Goal: Task Accomplishment & Management: Manage account settings

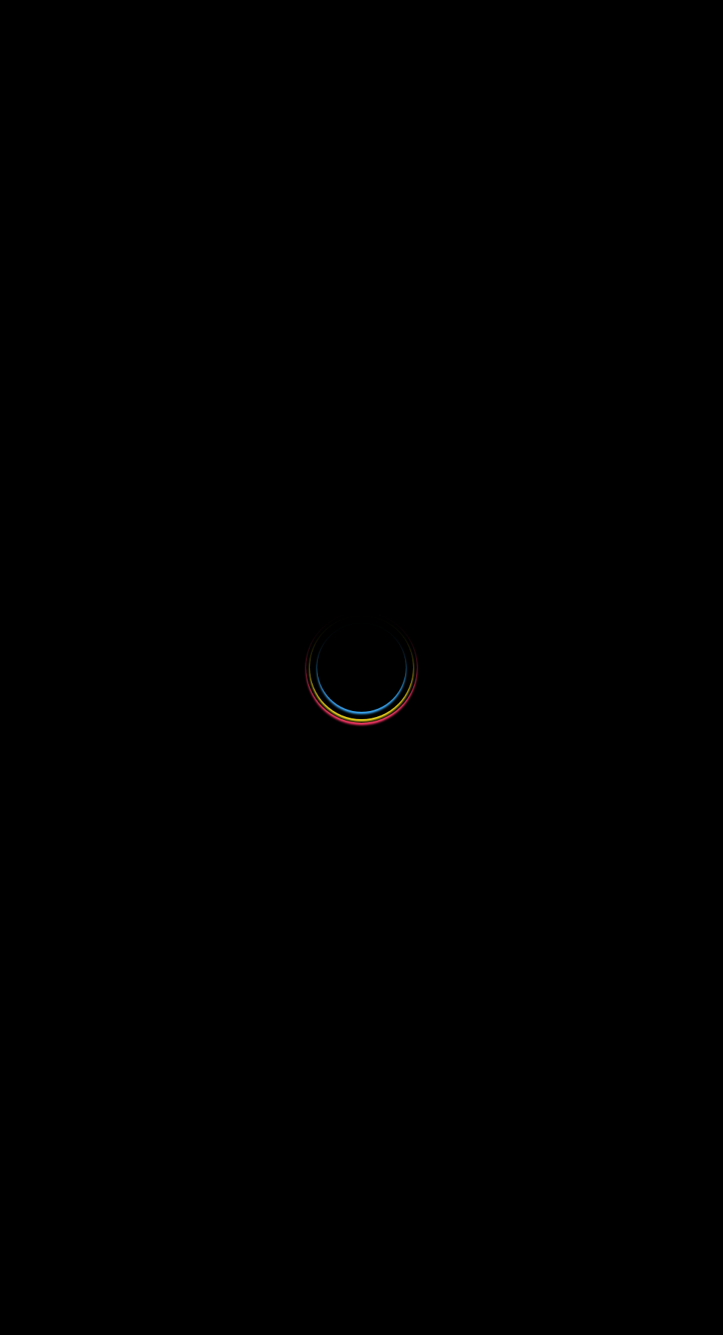
select select
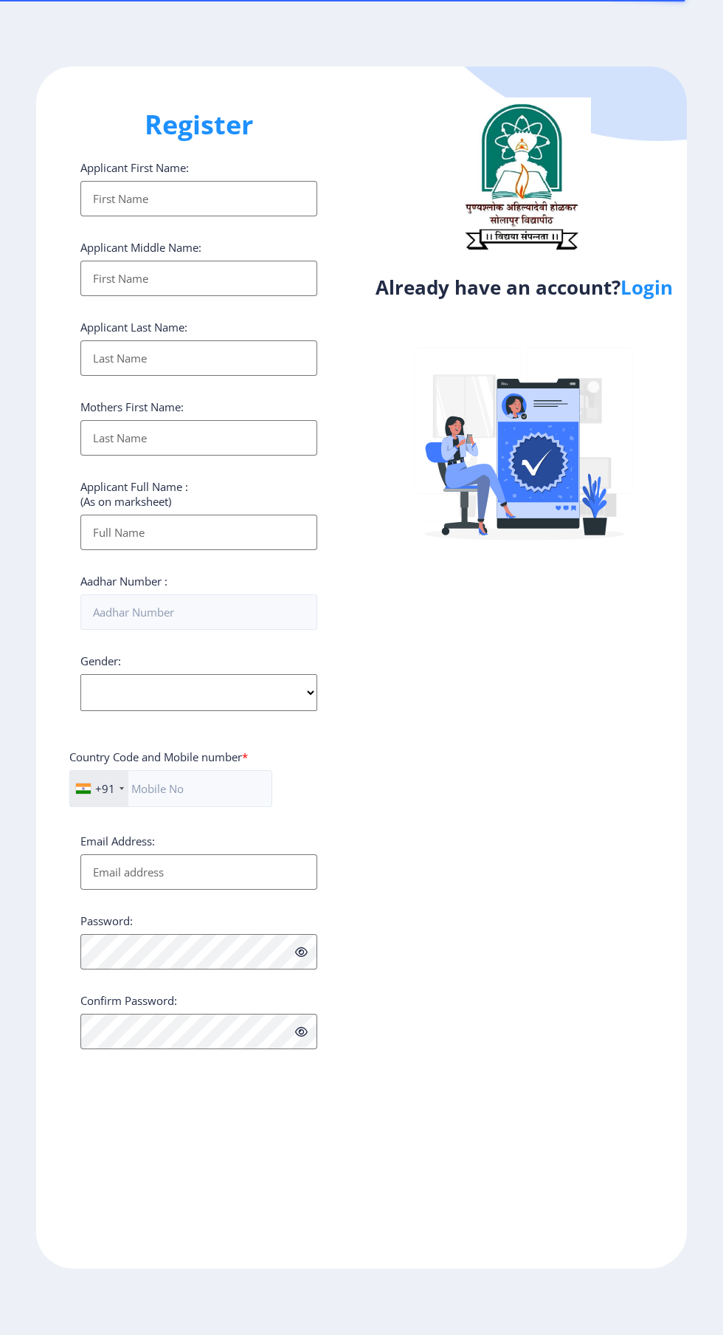
click at [644, 291] on link "Login" at bounding box center [647, 287] width 52 height 27
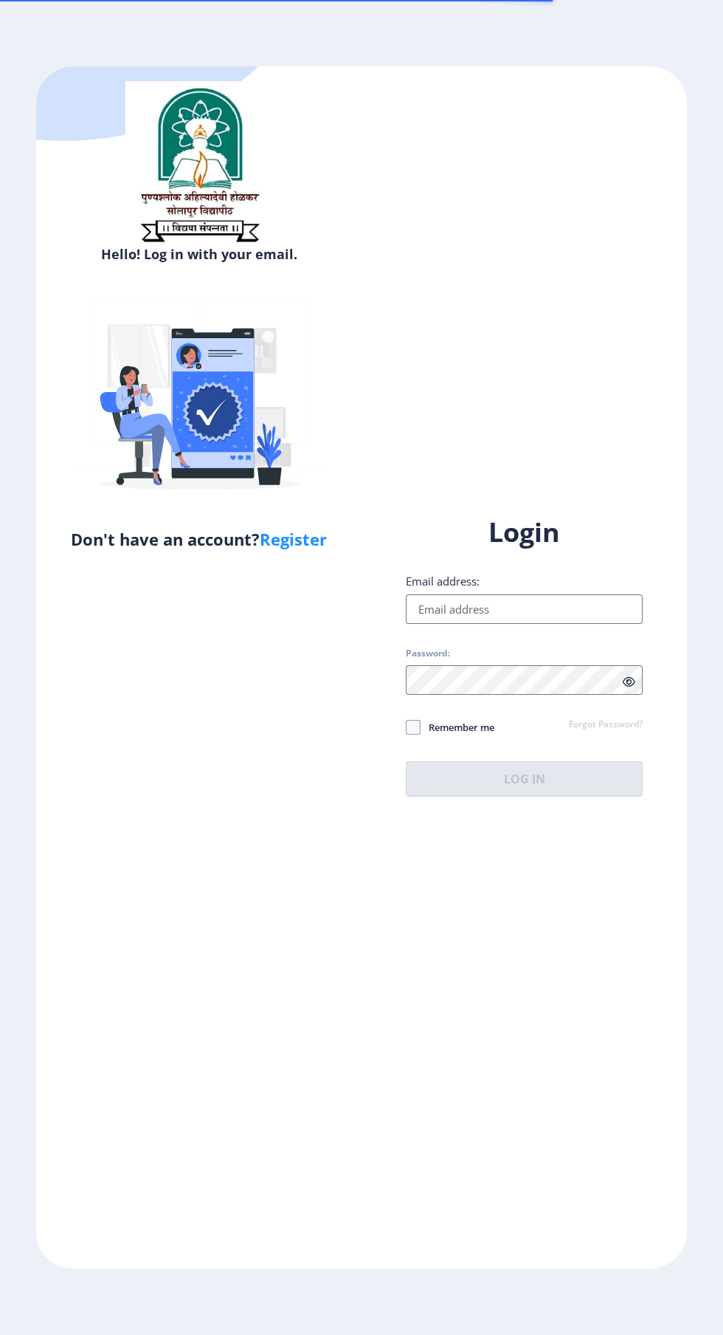
click at [554, 624] on input "Email address:" at bounding box center [524, 609] width 237 height 30
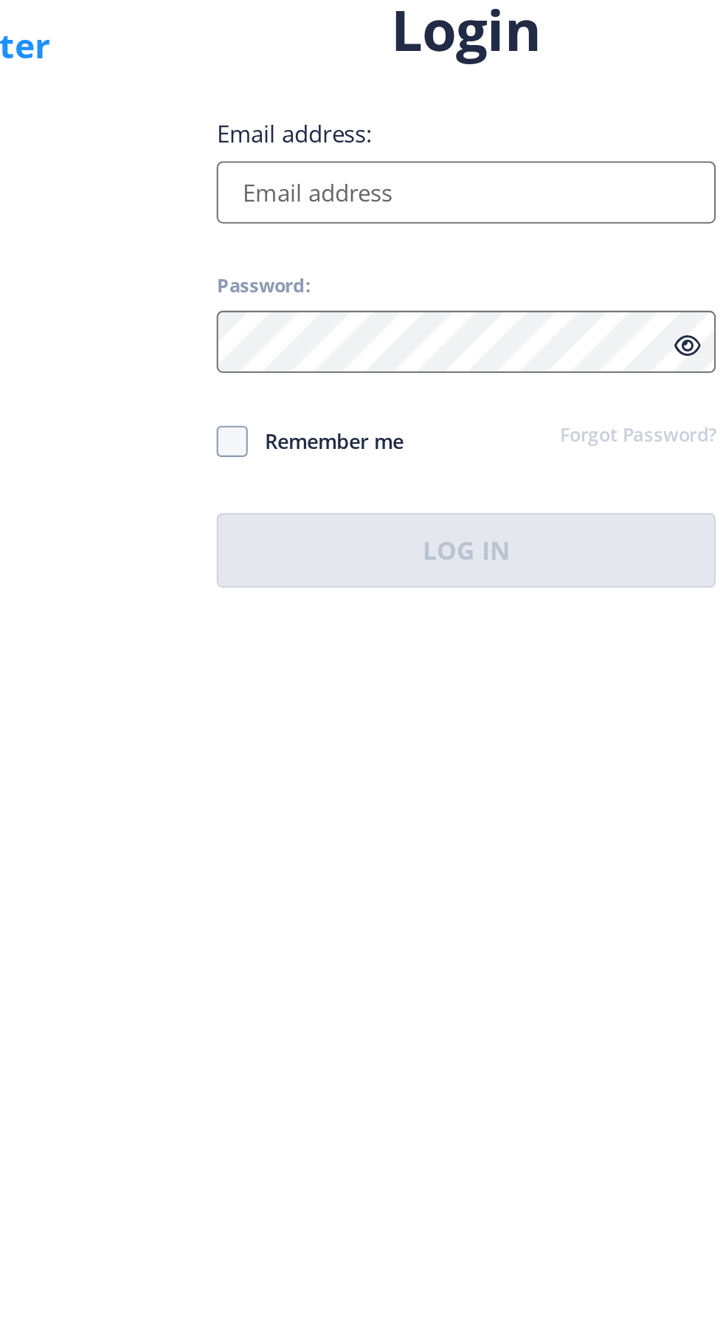
type input "[EMAIL_ADDRESS][DOMAIN_NAME]"
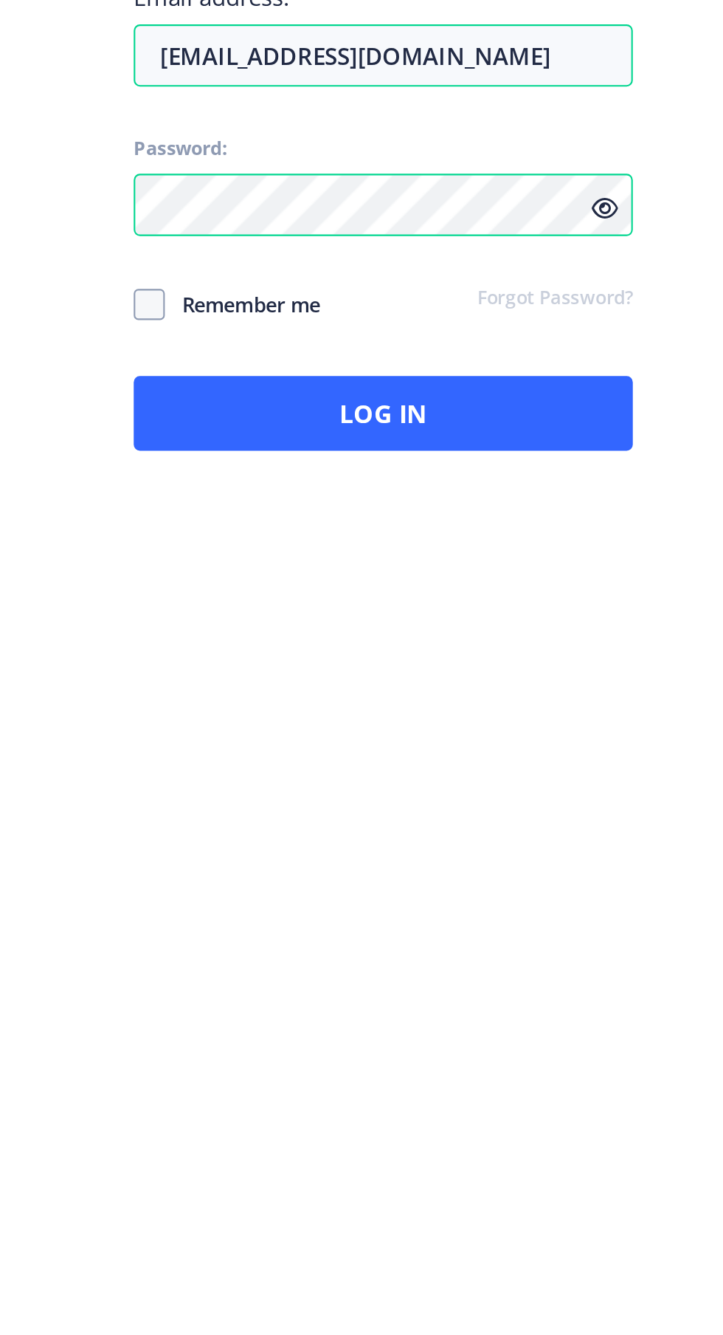
click at [414, 734] on span at bounding box center [413, 727] width 15 height 15
click at [407, 728] on input "Remember me" at bounding box center [406, 727] width 1 height 1
checkbox input "true"
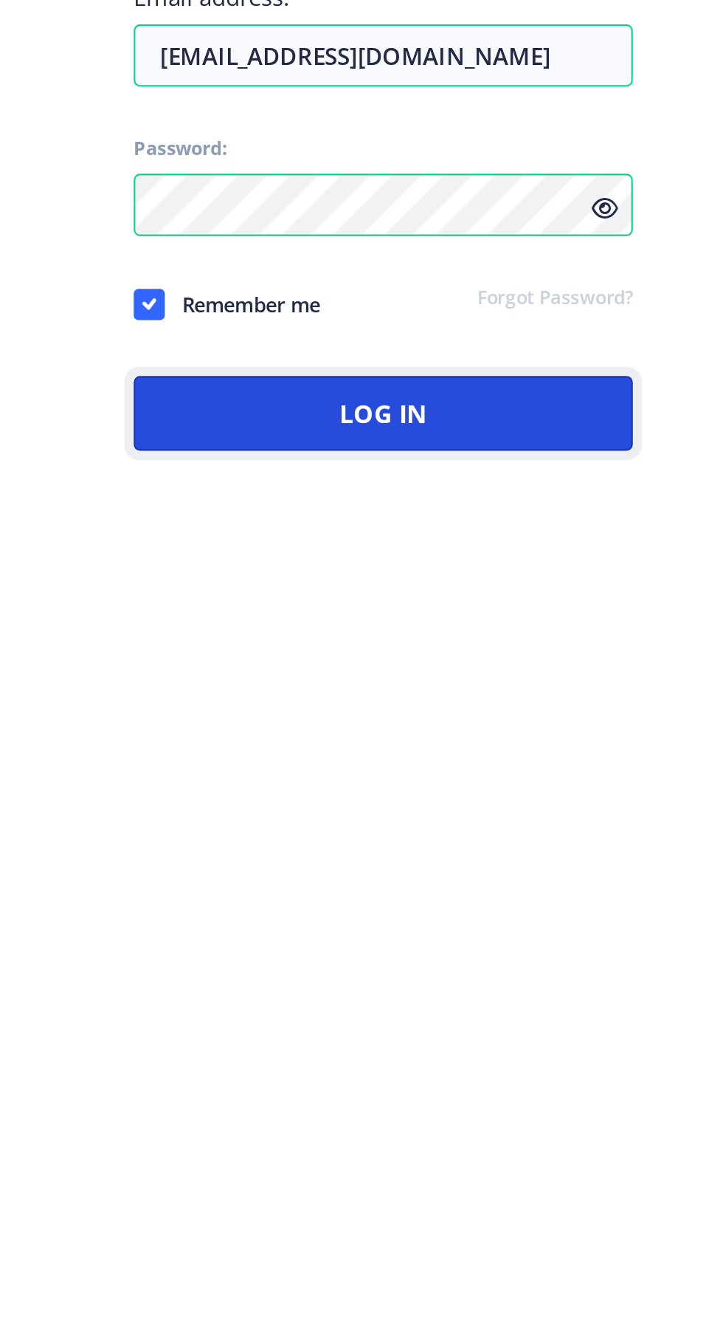
click at [457, 796] on button "Log In" at bounding box center [524, 778] width 237 height 35
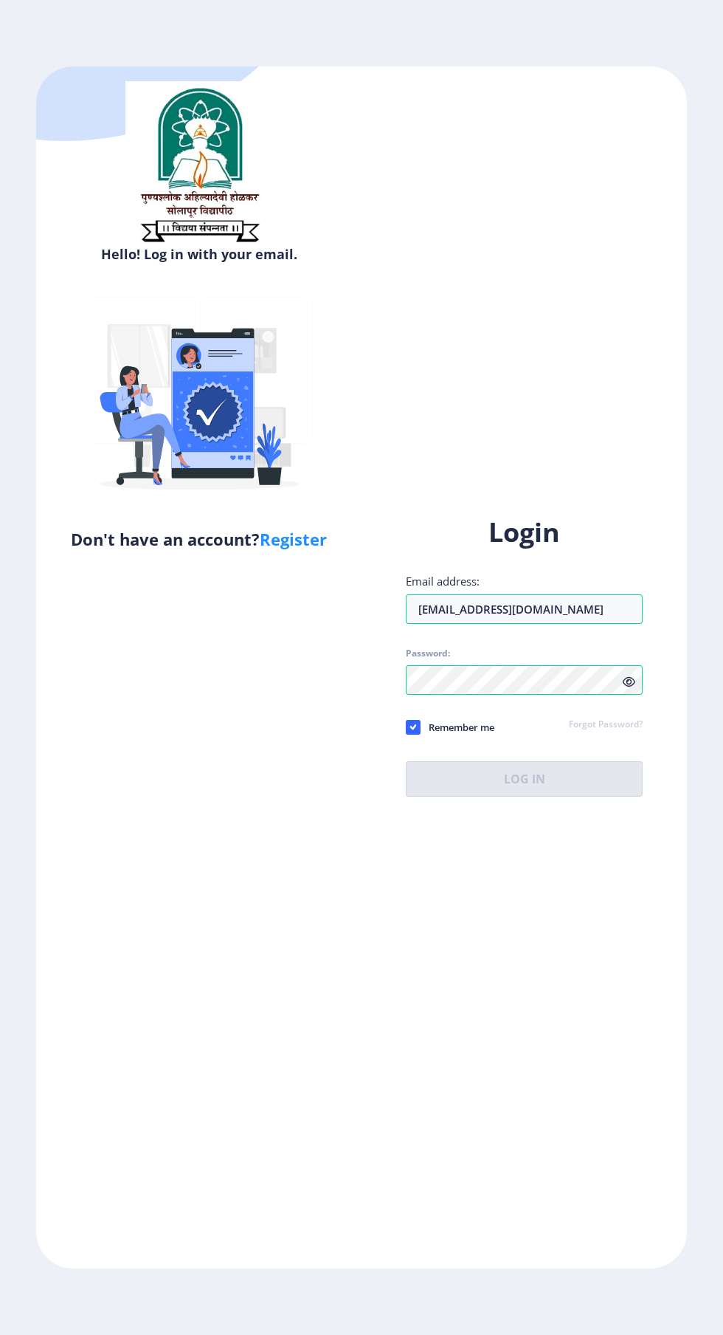
click at [706, 1267] on ngx-login "Hello! Log in with your email. Don't have an account? Register Login Email addr…" at bounding box center [361, 666] width 723 height 1201
click at [630, 687] on icon at bounding box center [629, 681] width 13 height 11
click at [526, 1267] on div "Hello! Log in with your email. Don't have an account? Register Login Email addr…" at bounding box center [361, 666] width 651 height 1201
select select
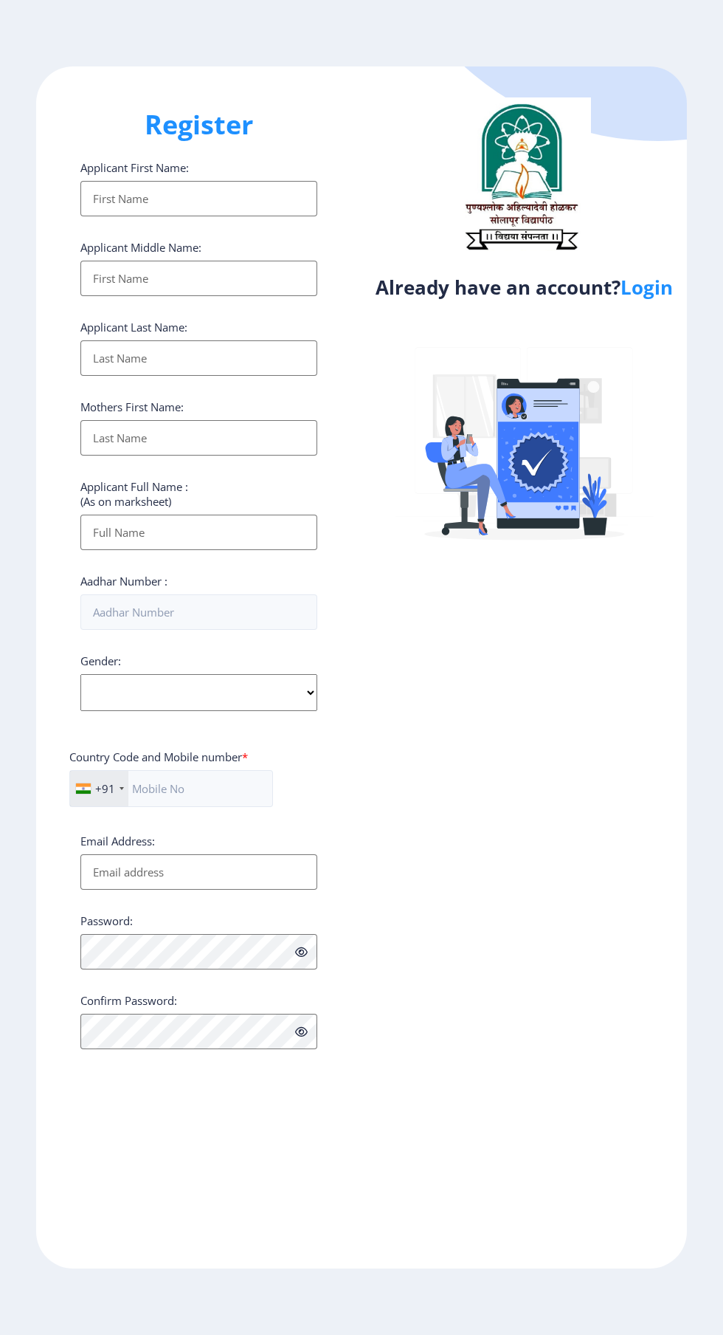
click at [670, 300] on link "Login" at bounding box center [647, 287] width 52 height 27
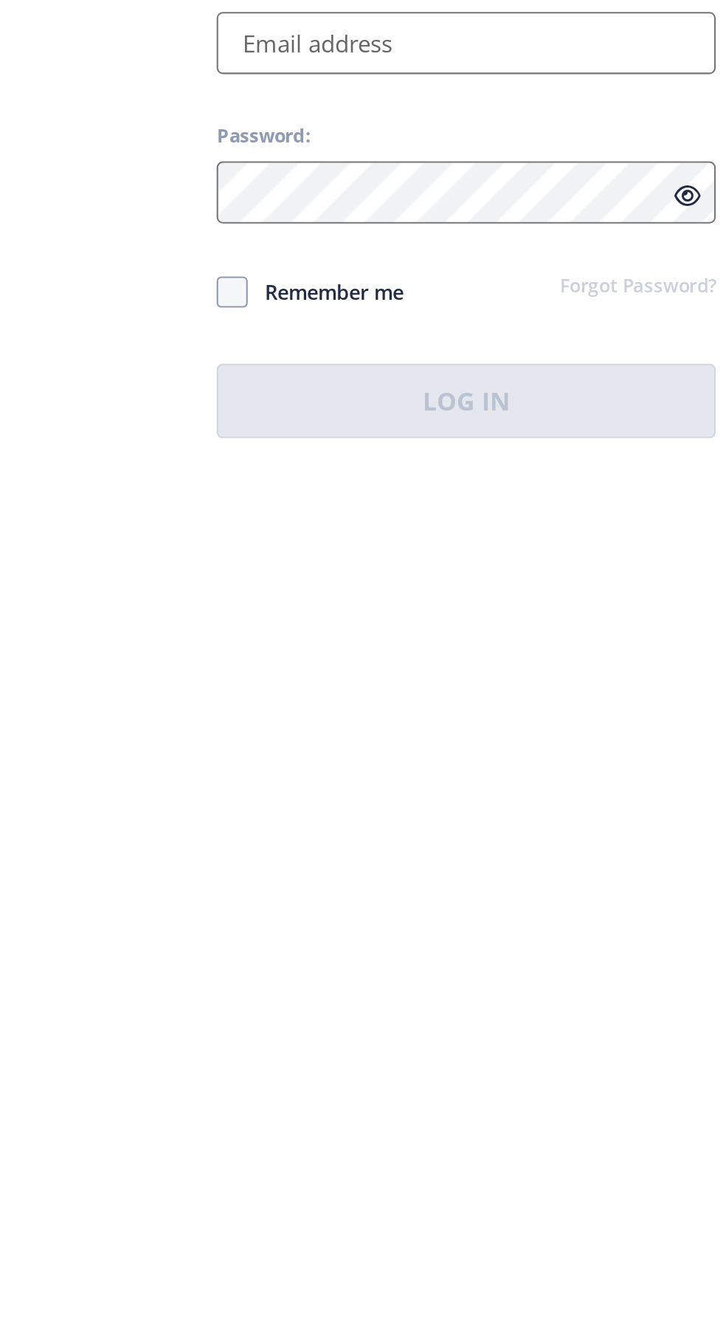
click at [537, 624] on input "Email address:" at bounding box center [524, 609] width 237 height 30
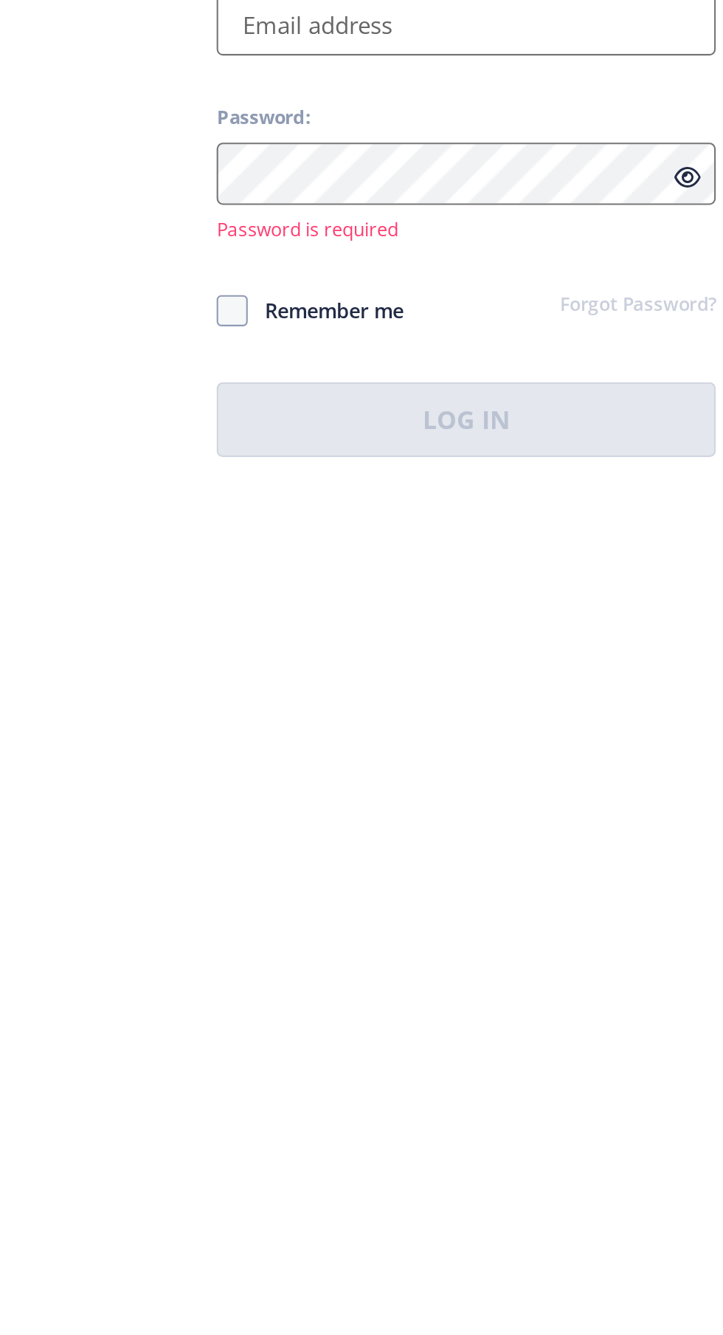
type input "[EMAIL_ADDRESS][DOMAIN_NAME]"
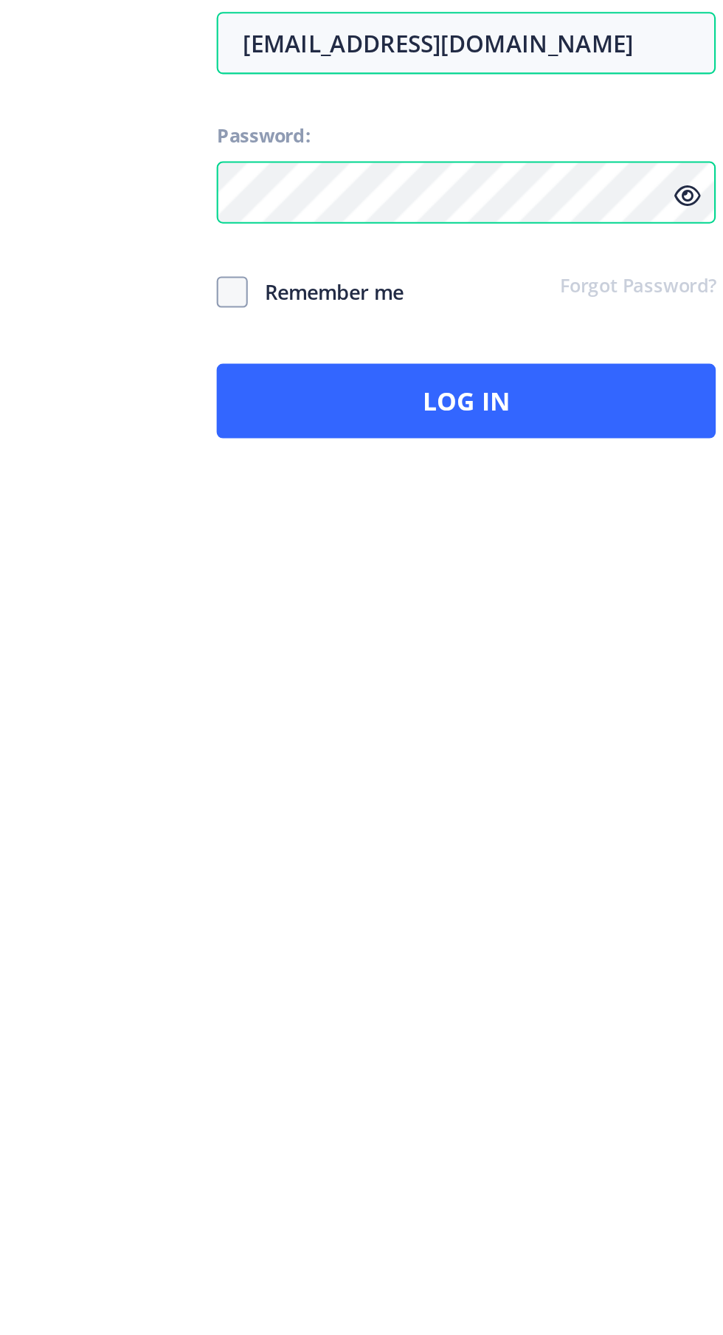
click at [419, 734] on span at bounding box center [413, 727] width 15 height 15
click at [407, 728] on input "Remember me" at bounding box center [406, 727] width 1 height 1
checkbox input "true"
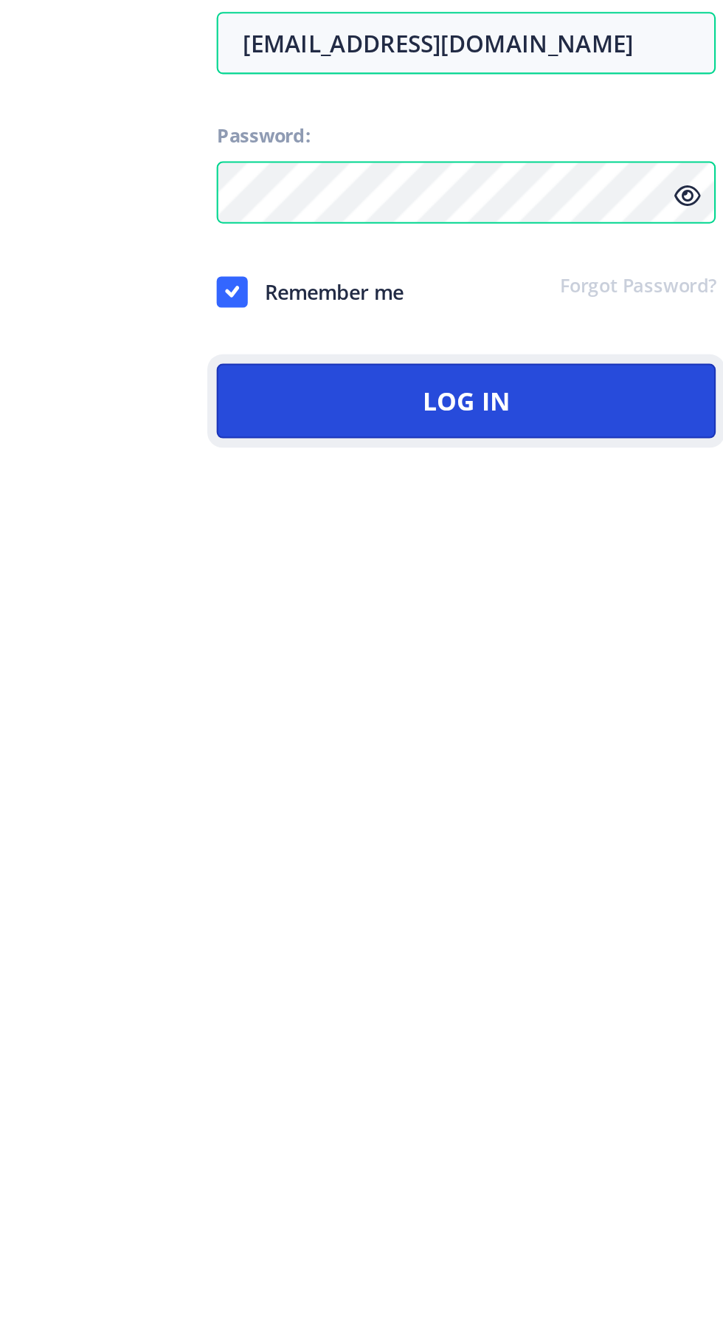
click at [445, 796] on button "Log In" at bounding box center [524, 778] width 237 height 35
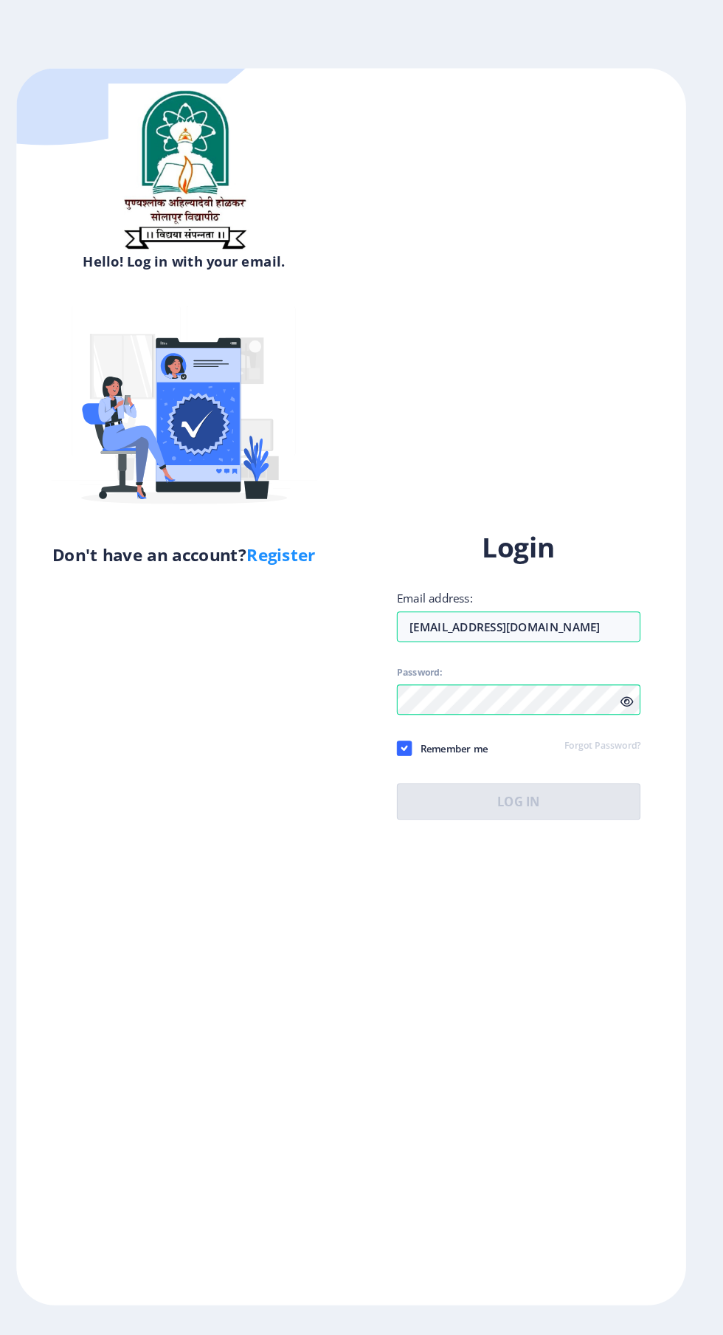
click at [626, 732] on link "Forgot Password?" at bounding box center [606, 724] width 74 height 13
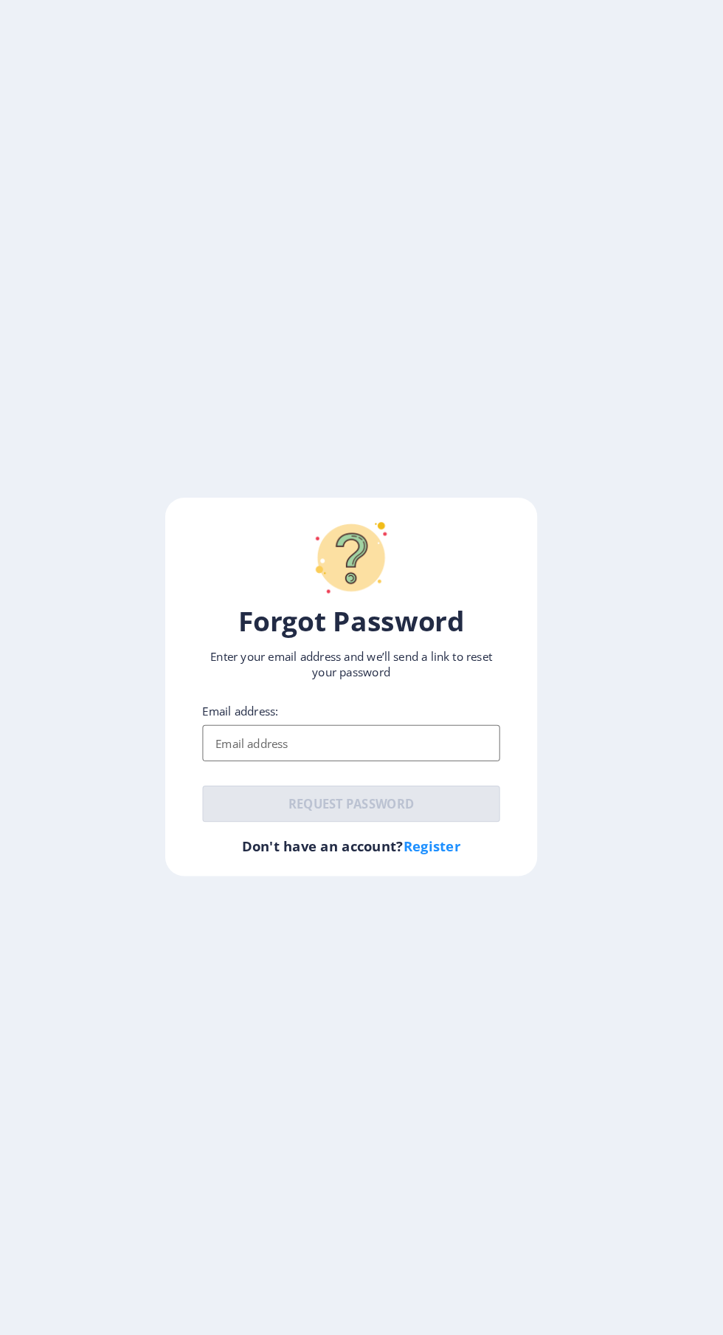
click at [399, 740] on input "Email address:" at bounding box center [361, 721] width 289 height 35
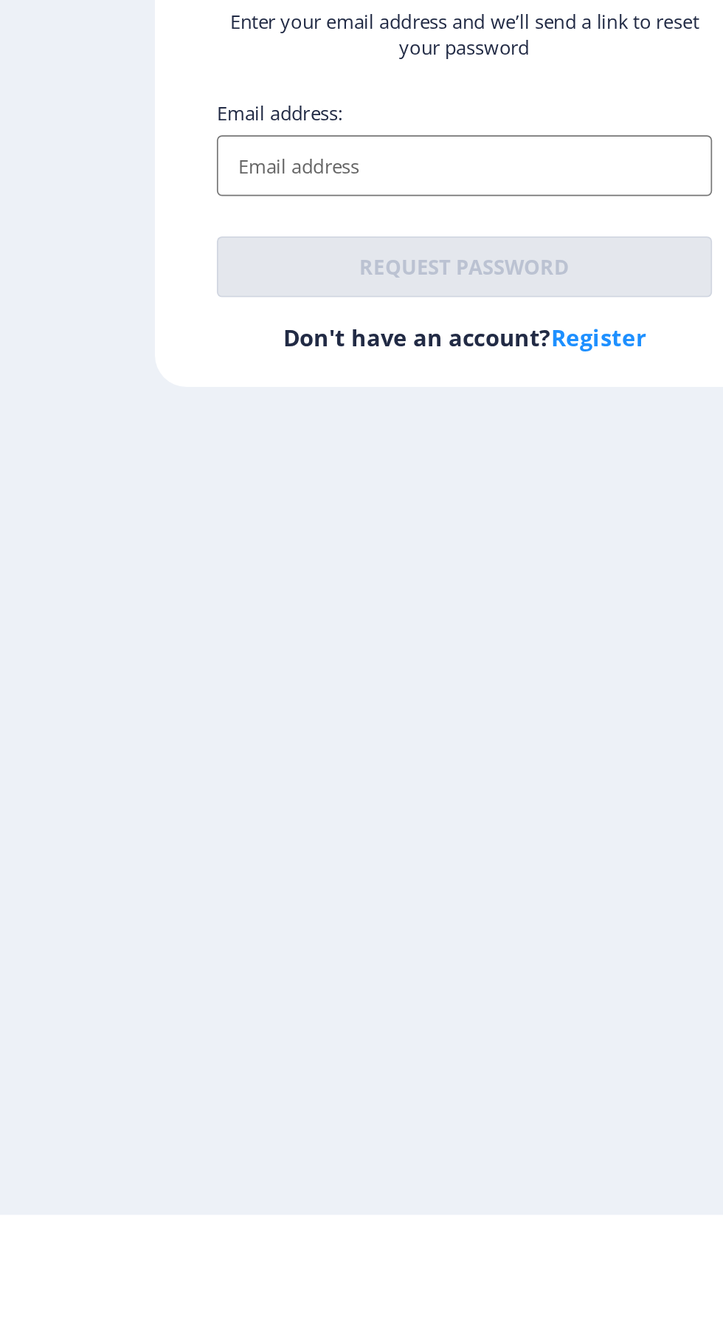
type input "[EMAIL_ADDRESS][DOMAIN_NAME]"
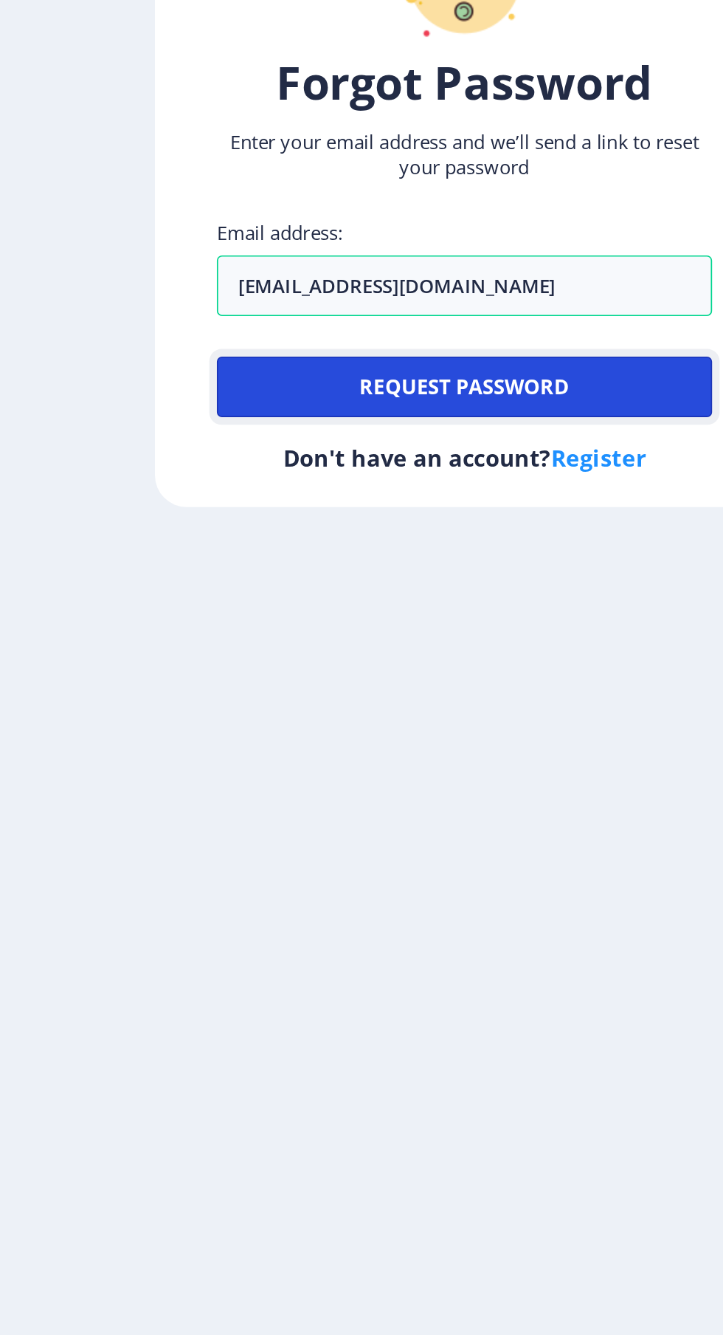
click at [261, 799] on button "Request password" at bounding box center [361, 780] width 289 height 35
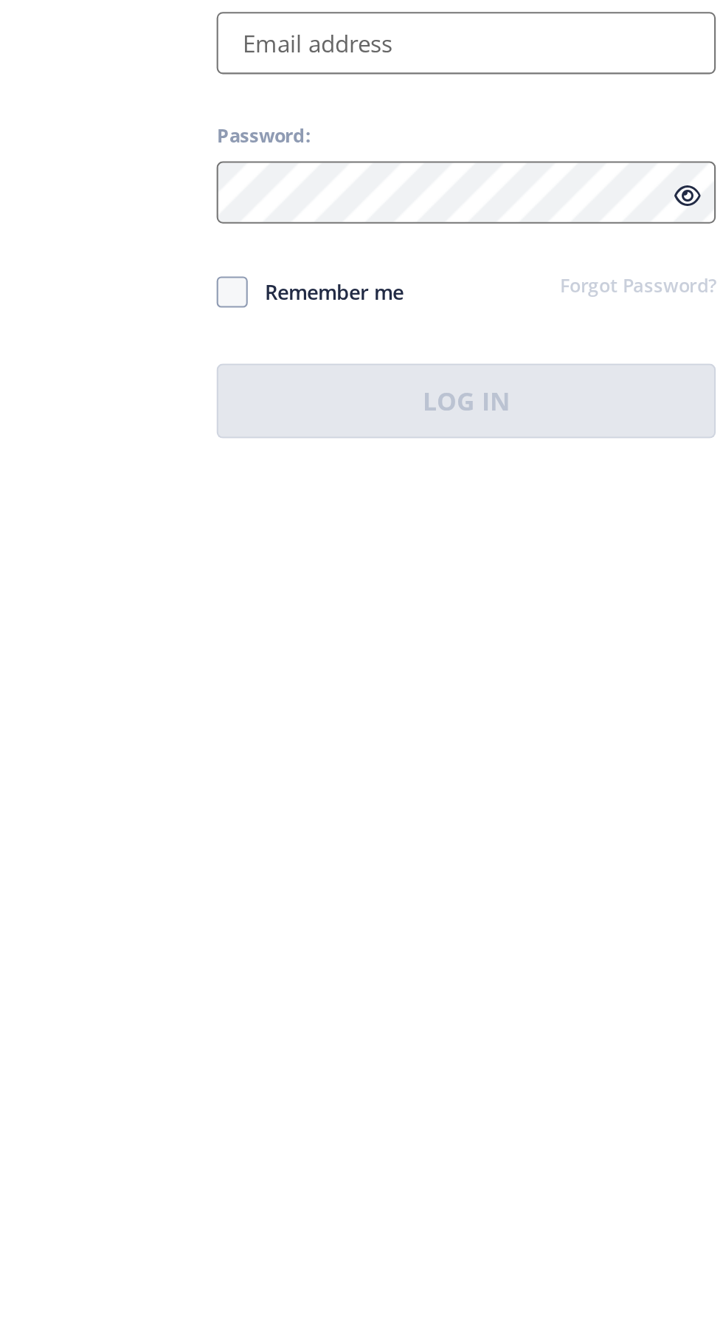
click at [515, 624] on input "Email address:" at bounding box center [524, 609] width 237 height 30
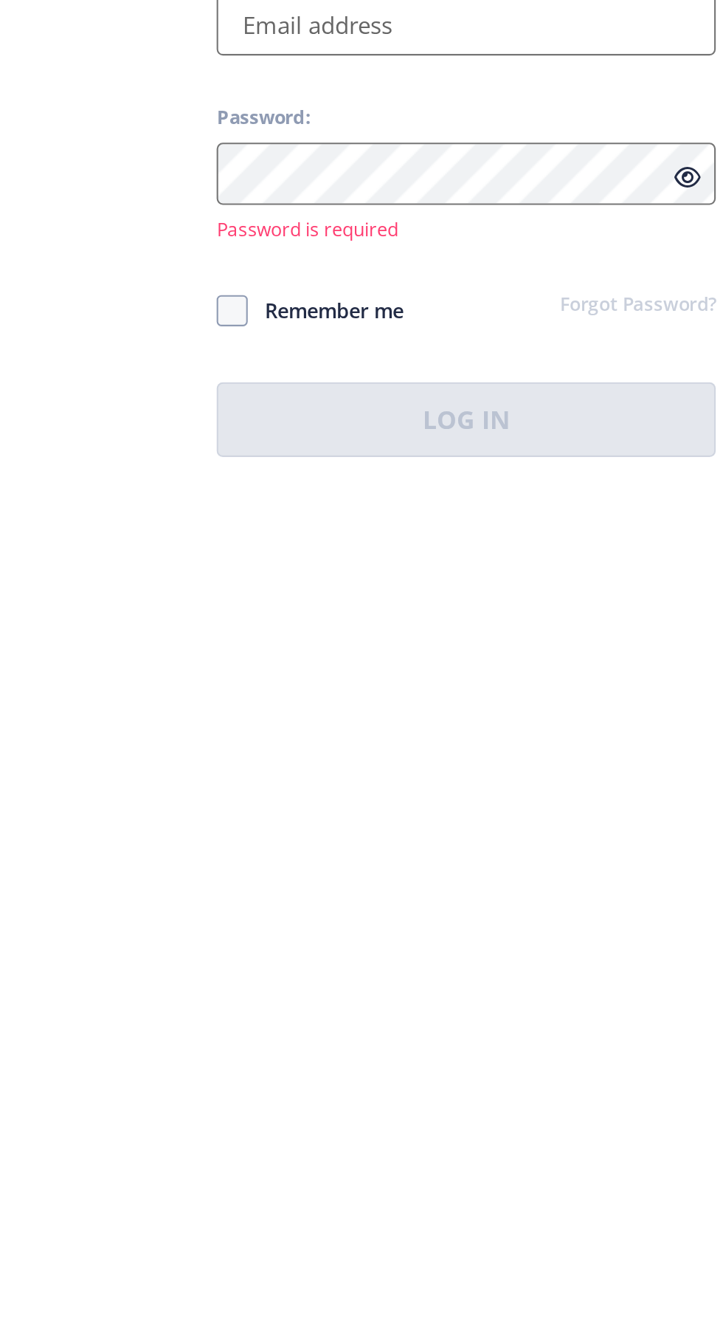
type input "[EMAIL_ADDRESS][DOMAIN_NAME]"
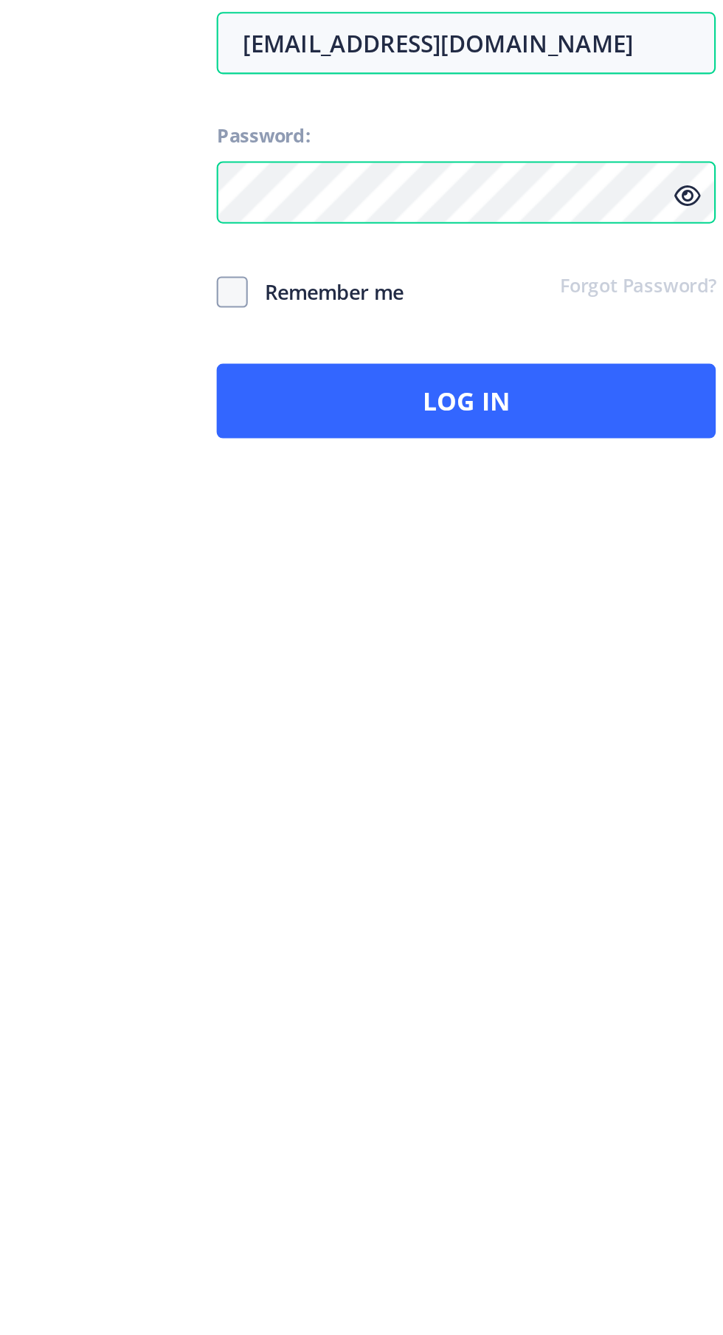
click at [416, 734] on span at bounding box center [413, 727] width 15 height 15
click at [407, 728] on input "Remember me" at bounding box center [406, 727] width 1 height 1
checkbox input "true"
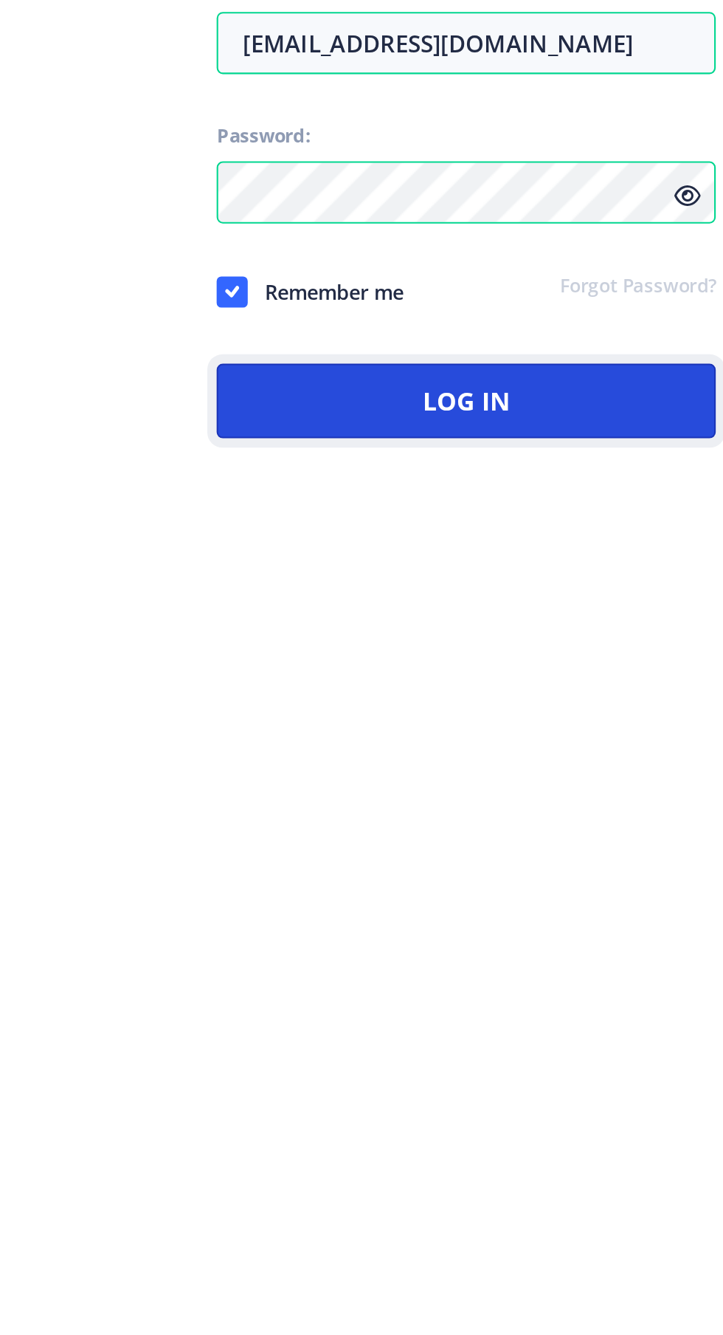
click at [529, 796] on button "Log In" at bounding box center [524, 778] width 237 height 35
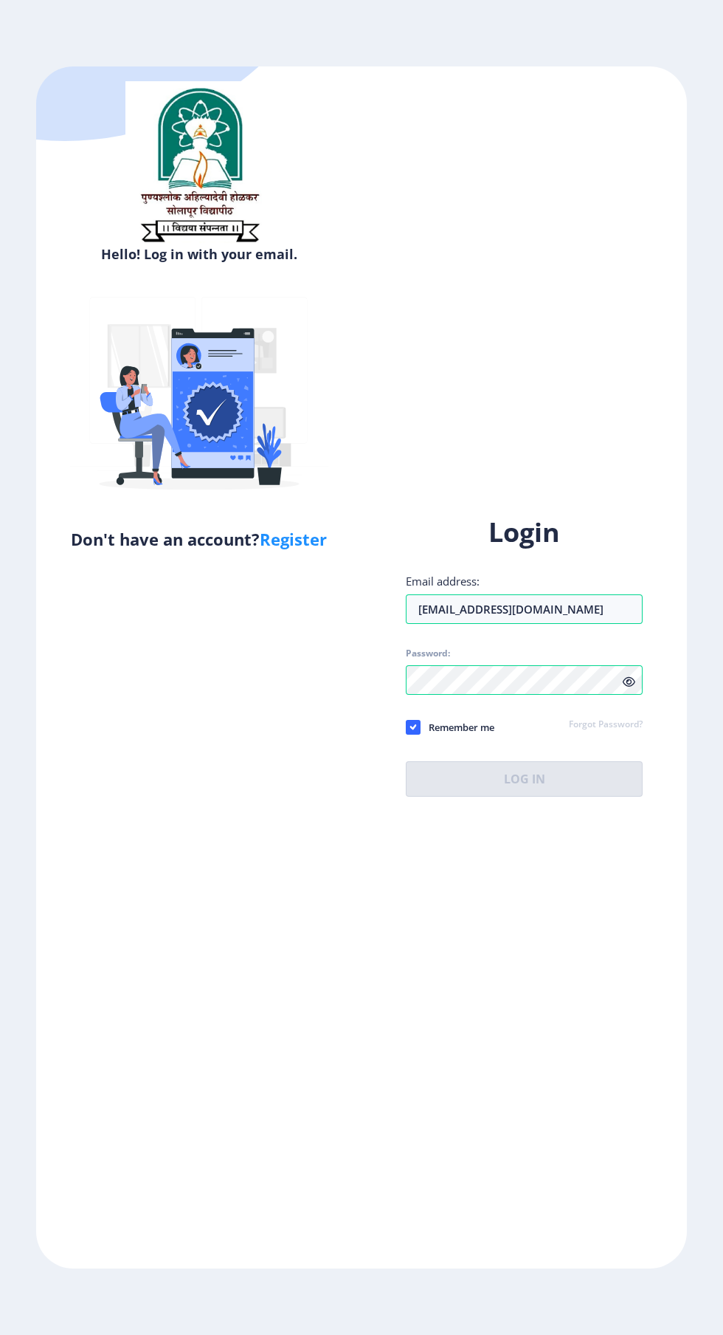
click at [623, 732] on link "Forgot Password?" at bounding box center [606, 724] width 74 height 13
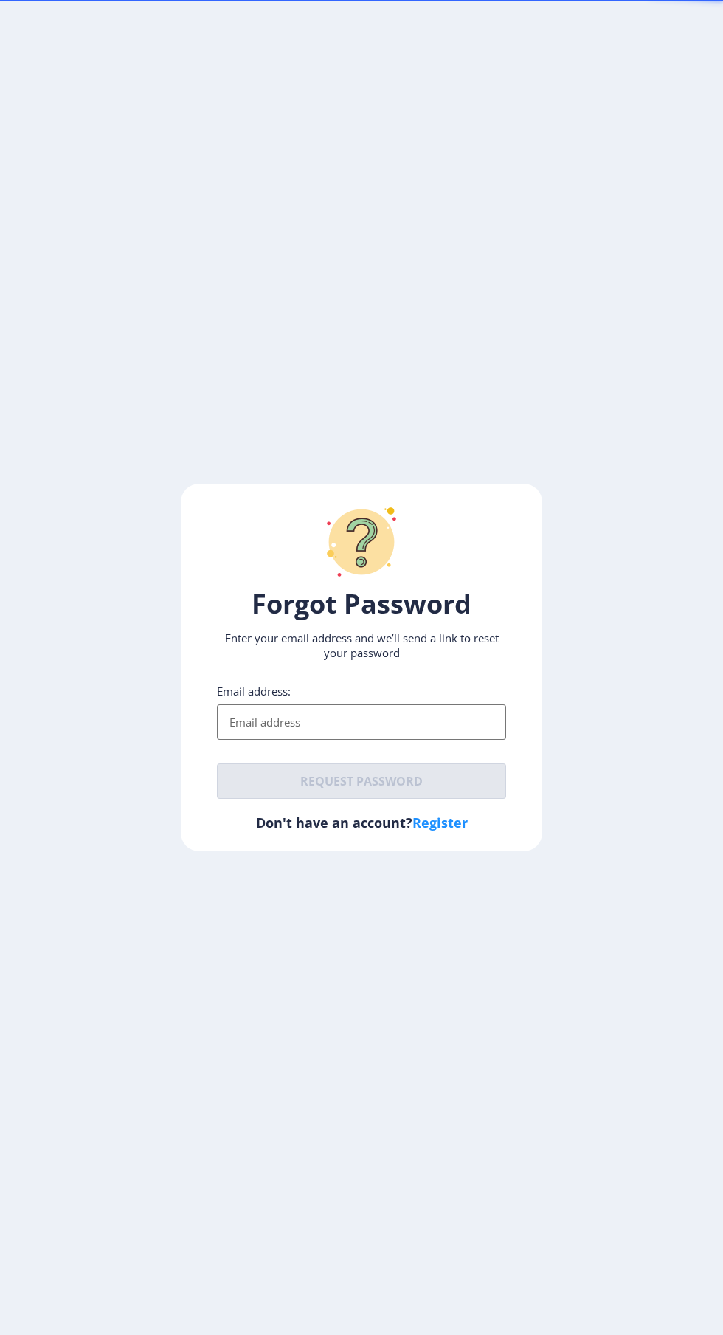
click at [345, 740] on input "Email address:" at bounding box center [361, 721] width 289 height 35
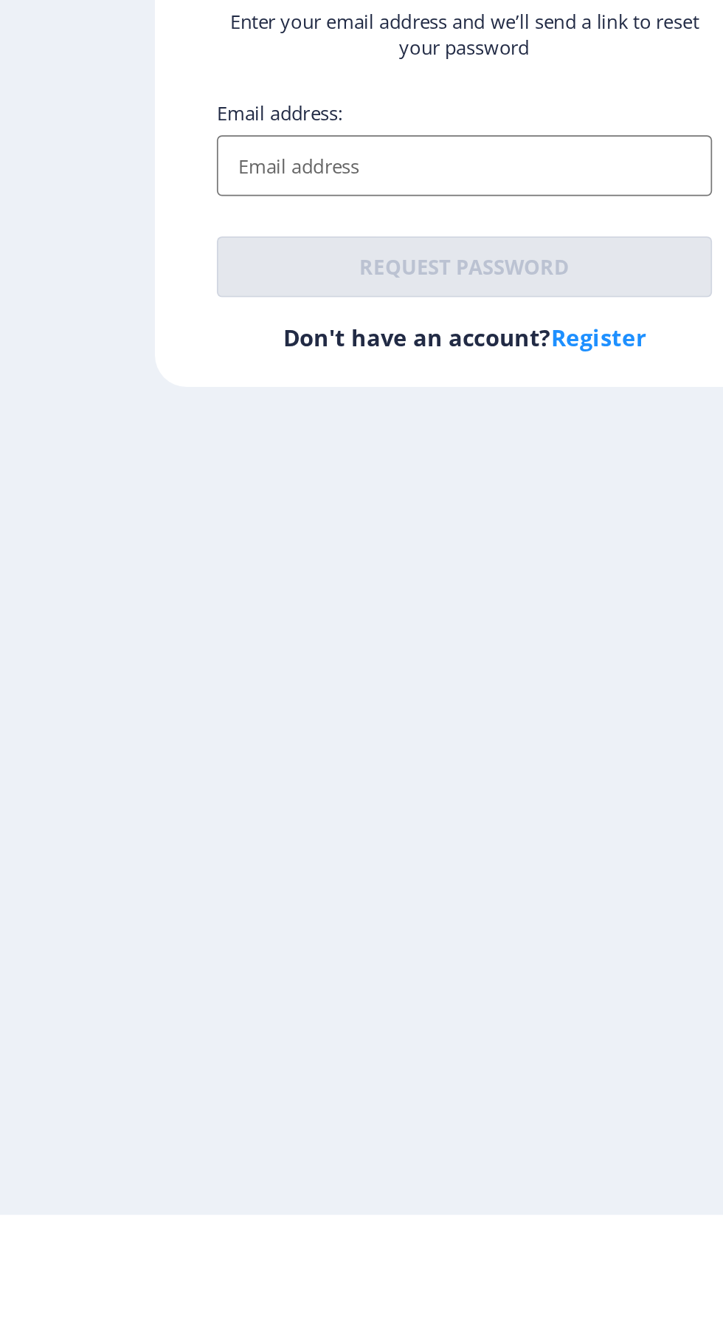
type input "[EMAIL_ADDRESS][DOMAIN_NAME]"
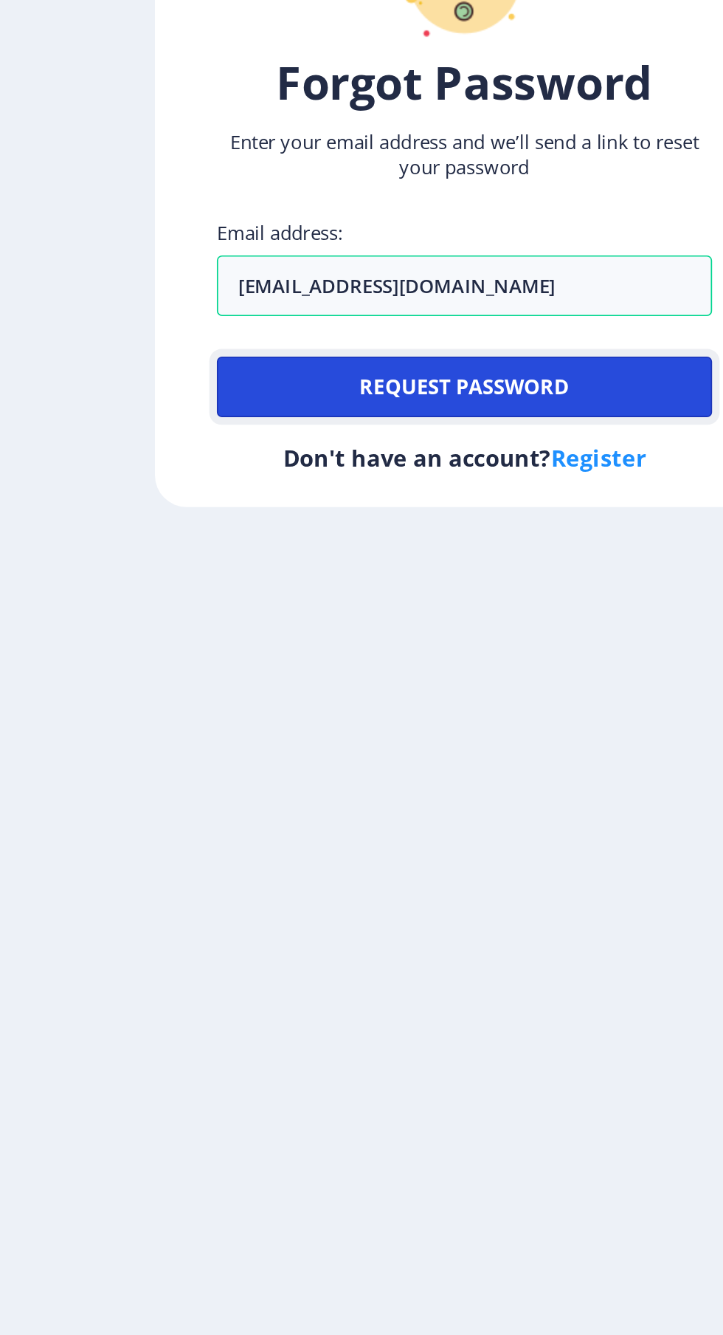
click at [399, 799] on button "Request password" at bounding box center [361, 780] width 289 height 35
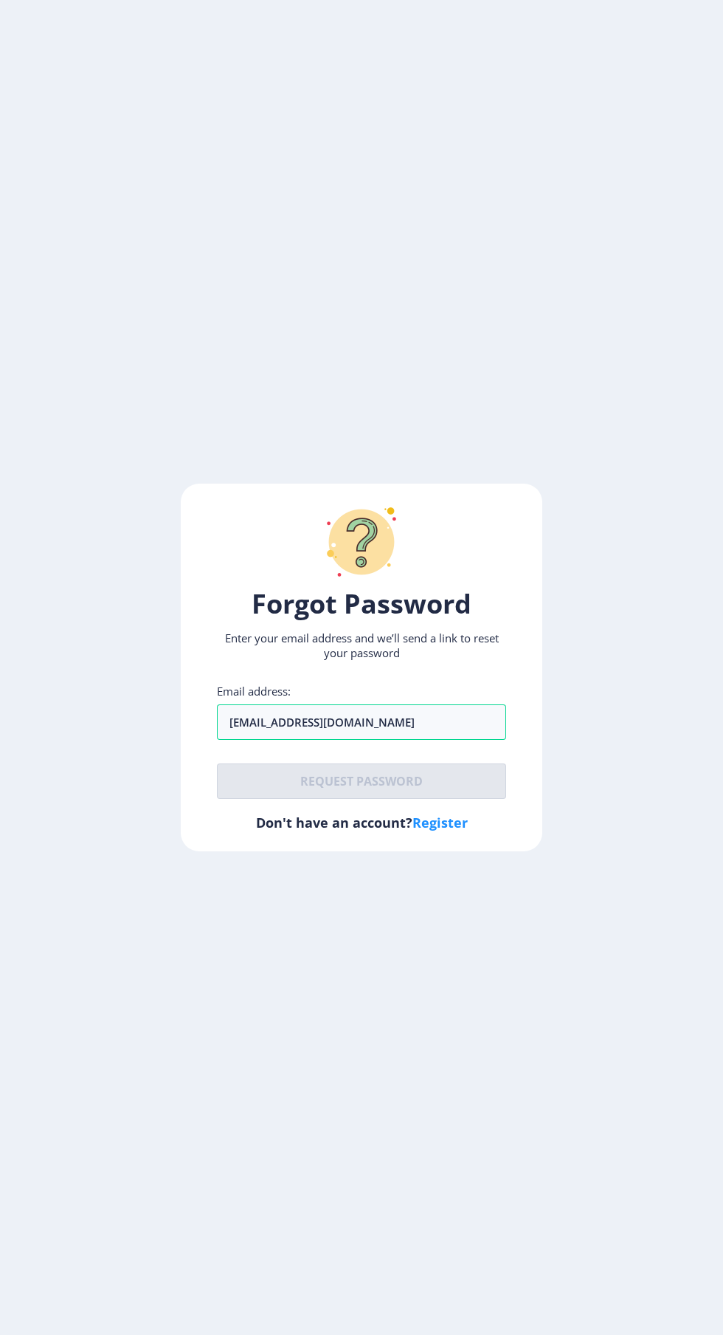
scroll to position [35, 0]
